Goal: Feedback & Contribution: Submit feedback/report problem

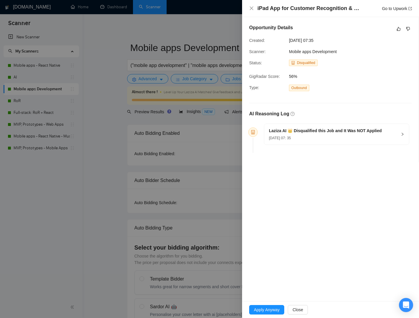
click at [329, 130] on h5 "Laziza AI 👑 Disqualified this Job and It Was NOT Applied" at bounding box center [325, 131] width 113 height 6
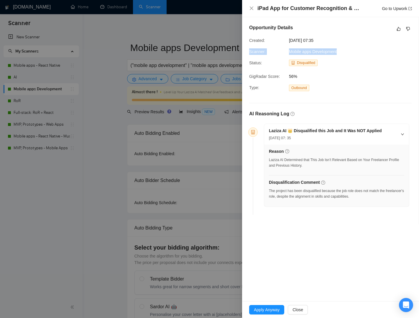
drag, startPoint x: 338, startPoint y: 51, endPoint x: 233, endPoint y: 65, distance: 106.5
click at [246, 54] on div "Opportunity Details Created: 14 Aug, 2025 07:35 Scanner: Mobile apps Developmen…" at bounding box center [330, 120] width 177 height 207
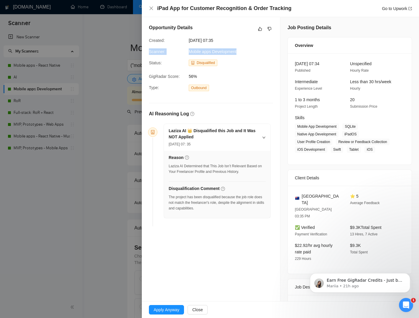
copy div "Scanner: Mobile apps Development"
click at [409, 305] on icon "Open Intercom Messenger" at bounding box center [407, 305] width 10 height 10
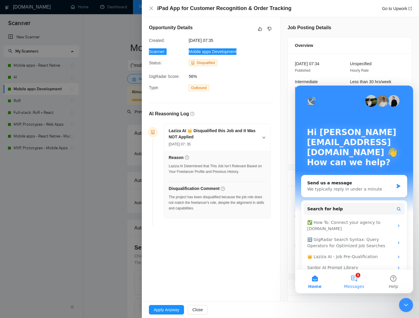
click at [359, 278] on button "1 Messages" at bounding box center [354, 282] width 39 height 24
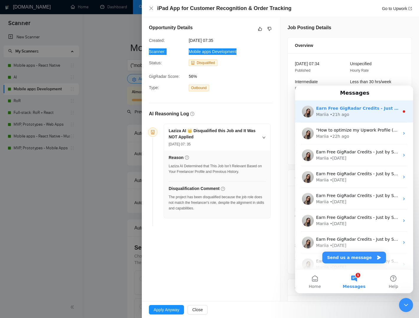
click at [363, 117] on div "Mariia • 21h ago" at bounding box center [357, 115] width 83 height 6
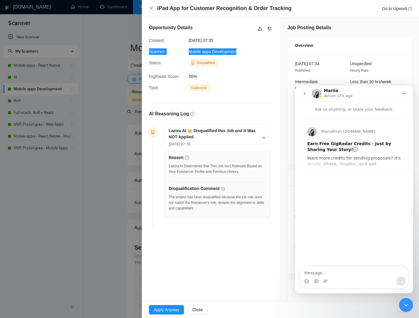
click at [402, 304] on div "Close Intercom Messenger" at bounding box center [406, 305] width 14 height 14
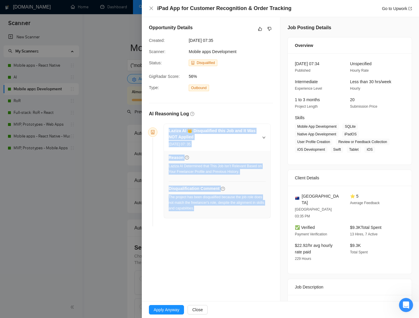
drag, startPoint x: 241, startPoint y: 214, endPoint x: 167, endPoint y: 131, distance: 111.4
click at [168, 131] on div "Laziza AI 👑 Disqualified this Job and It Was NOT Applied 14 Aug, 2025 07: 35 Re…" at bounding box center [217, 171] width 107 height 94
copy div "Laziza AI 👑 Disqualified this Job and It Was NOT Applied 14 Aug, 2025 07: 35 Re…"
click at [389, 9] on link "Go to Upwork" at bounding box center [397, 8] width 30 height 5
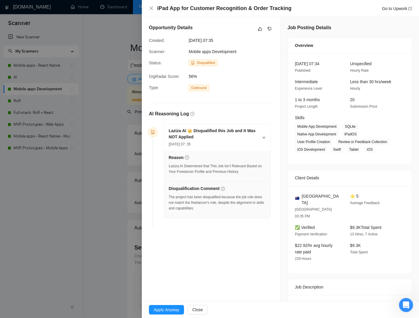
click at [271, 39] on span "14 Aug, 2025 07:35" at bounding box center [233, 40] width 89 height 6
click at [270, 29] on icon "dislike" at bounding box center [270, 29] width 4 height 5
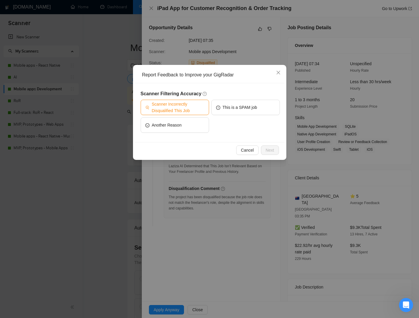
click at [193, 100] on button "Scanner Incorrectly Disqualified This Job" at bounding box center [175, 107] width 68 height 15
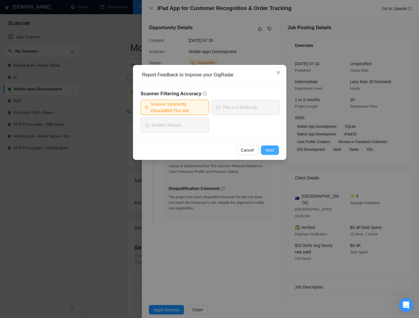
click at [268, 149] on span "Next" at bounding box center [270, 150] width 9 height 6
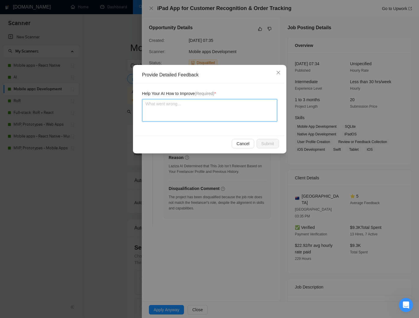
drag, startPoint x: 195, startPoint y: 108, endPoint x: 191, endPoint y: 109, distance: 3.6
click at [195, 108] on textarea at bounding box center [209, 110] width 135 height 22
paste textarea "We can absolutely handle this project, as it’s a custom iPad application — well…"
type textarea "We can absolutely handle this project, as it’s a custom iPad application — well…"
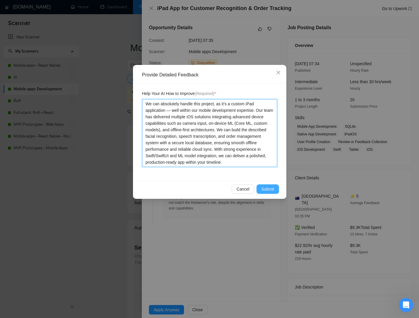
type textarea "We can absolutely handle this project, as it’s a custom iPad application — well…"
click at [263, 190] on span "Submit" at bounding box center [267, 189] width 13 height 6
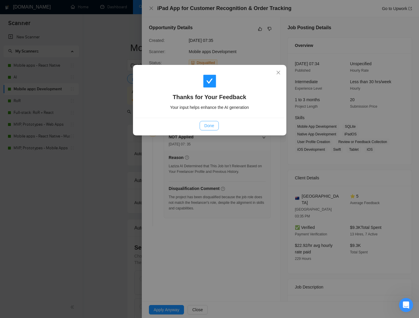
click at [202, 130] on button "Done" at bounding box center [209, 125] width 19 height 9
